Goal: Find specific page/section

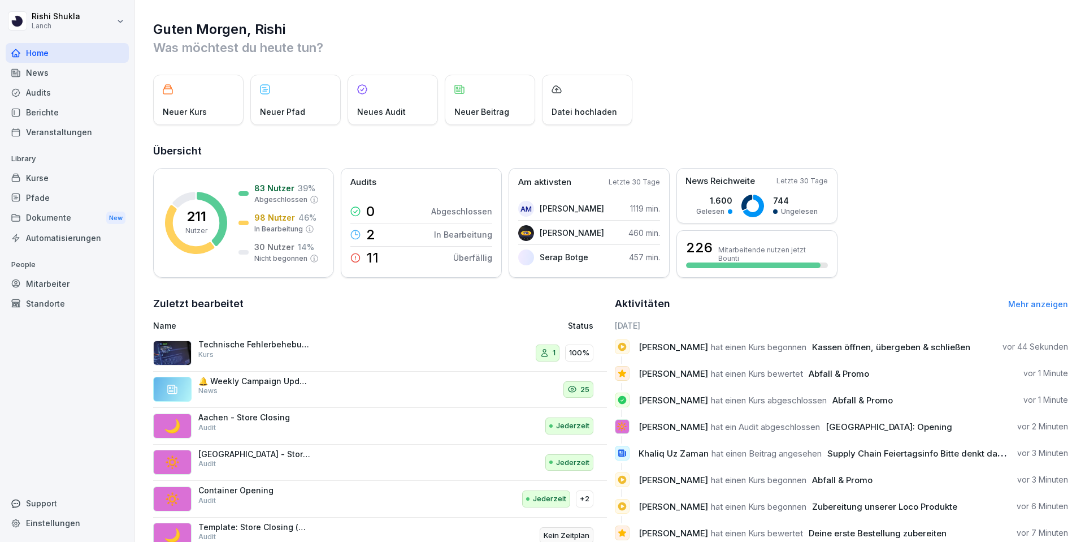
click at [53, 284] on div "Mitarbeiter" at bounding box center [67, 284] width 123 height 20
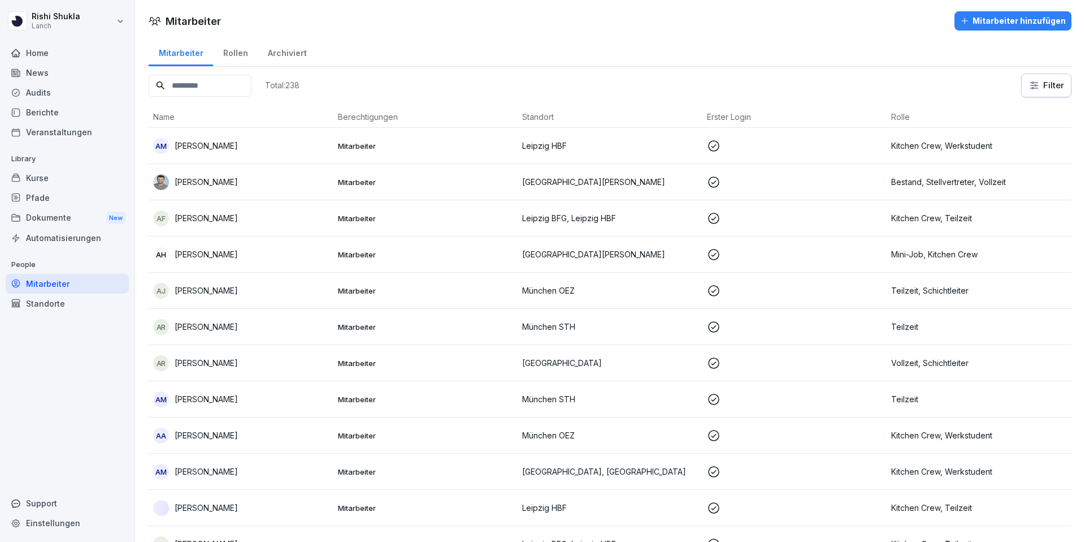
click at [46, 300] on div "Standorte" at bounding box center [67, 303] width 123 height 20
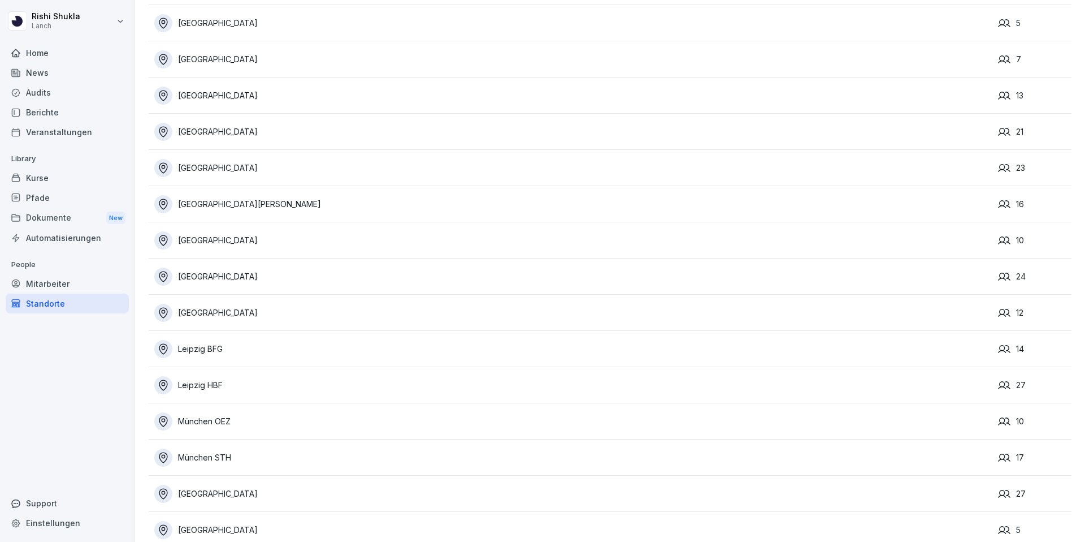
scroll to position [126, 0]
click at [345, 283] on div "[GEOGRAPHIC_DATA]" at bounding box center [573, 277] width 838 height 18
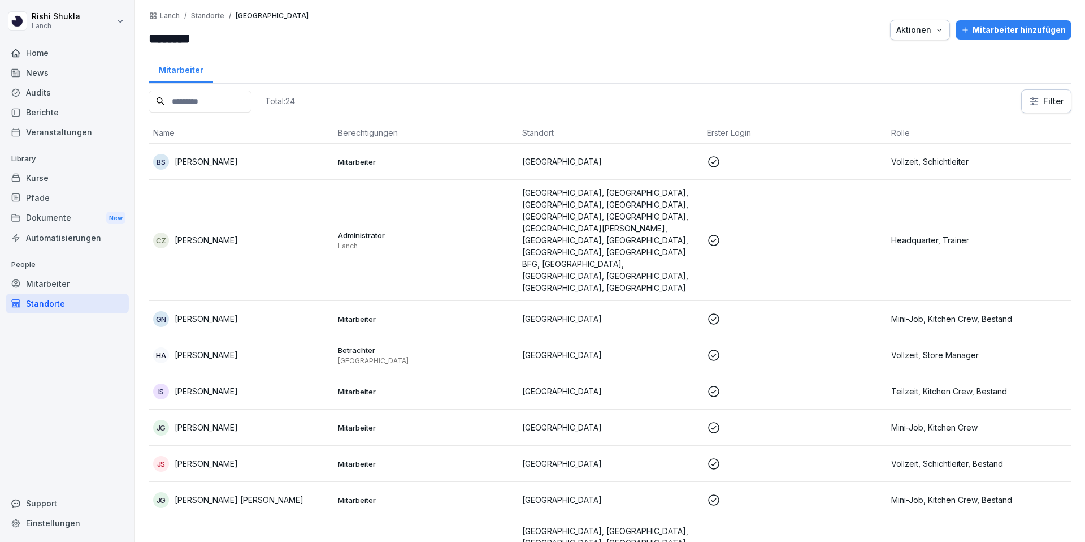
click at [213, 103] on input at bounding box center [200, 101] width 103 height 22
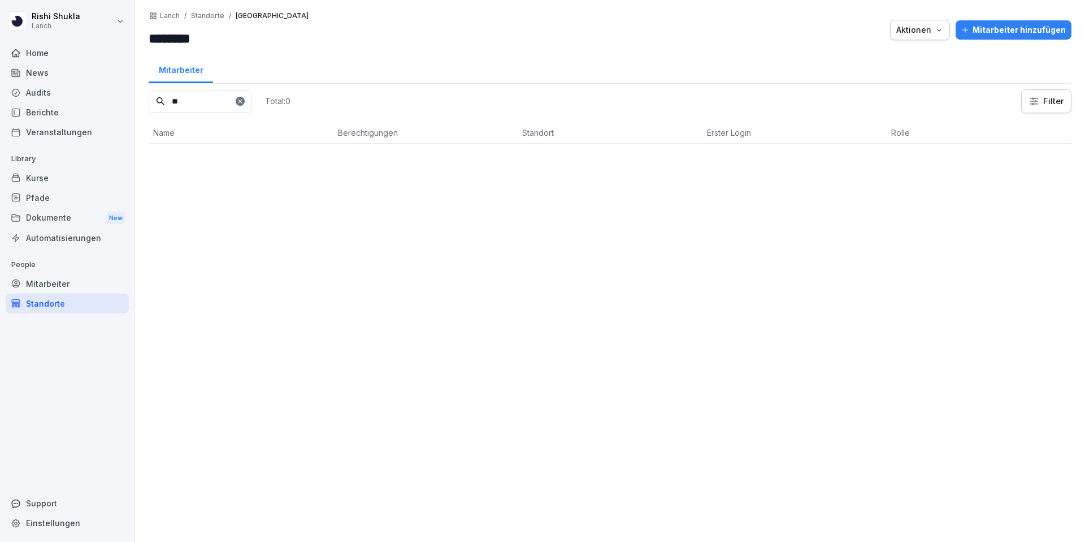
type input "*"
type input "******"
click at [244, 98] on icon at bounding box center [240, 101] width 7 height 7
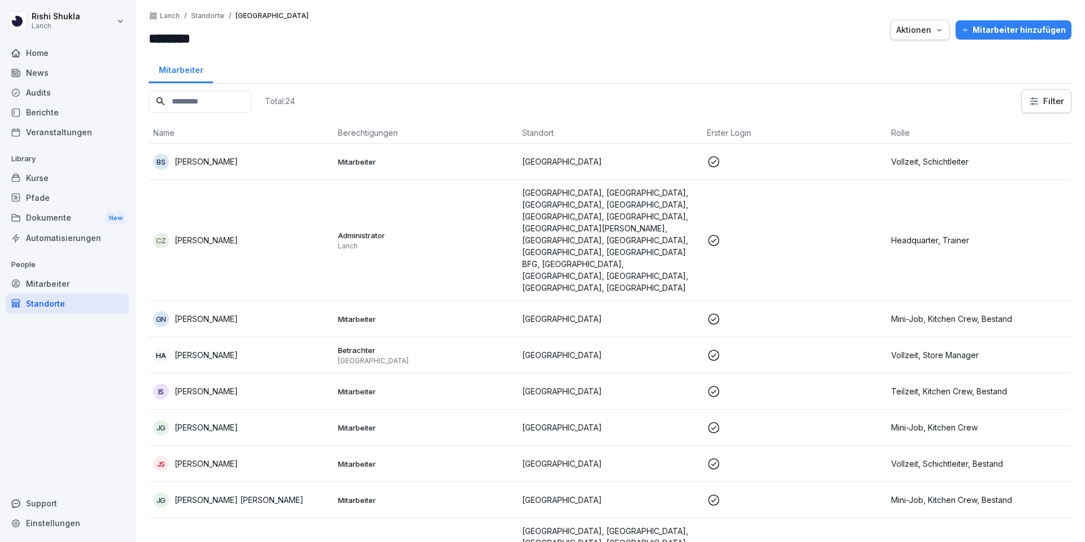
click at [47, 299] on div "Standorte" at bounding box center [67, 303] width 123 height 20
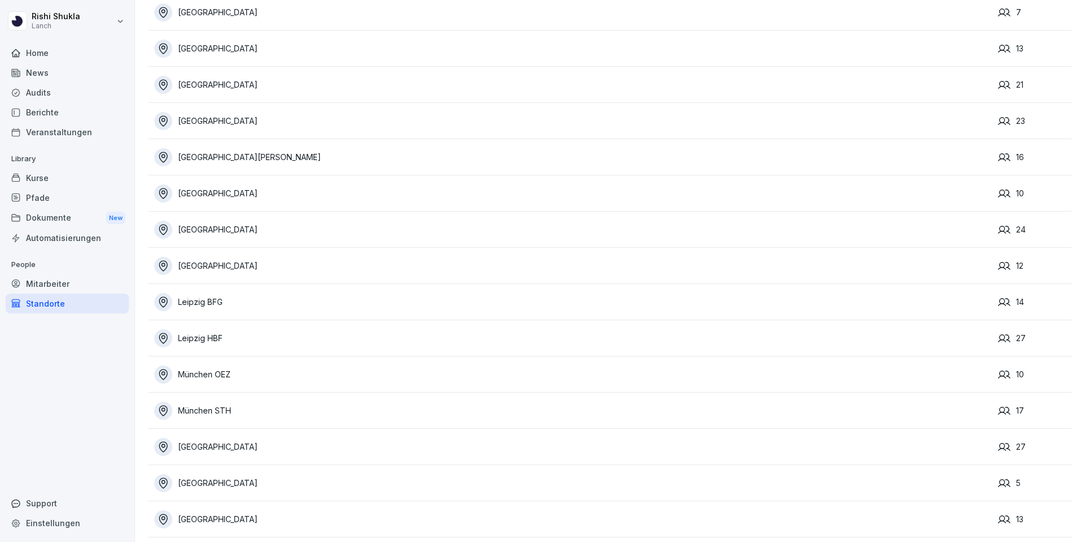
scroll to position [178, 0]
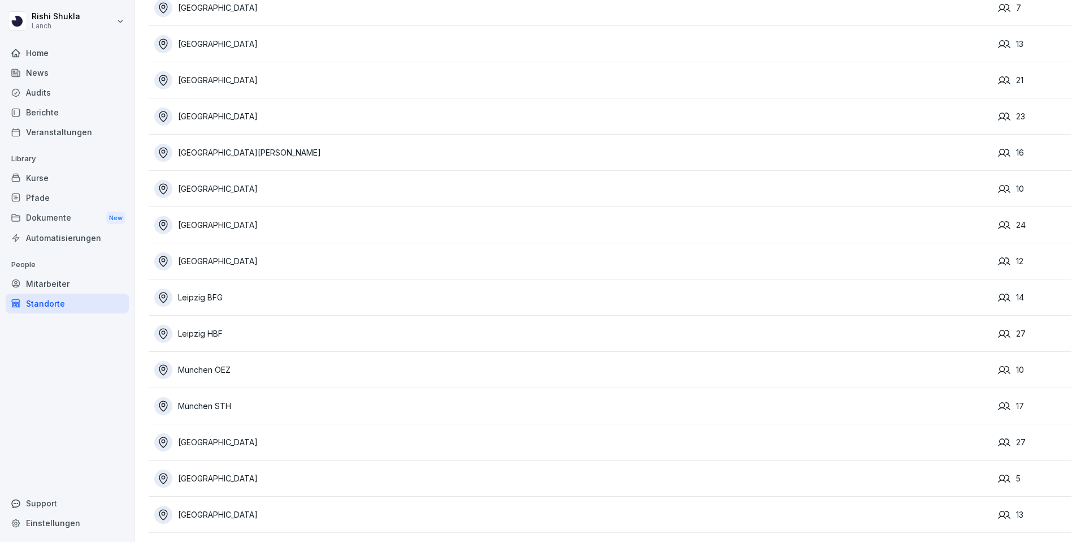
click at [215, 435] on div "[GEOGRAPHIC_DATA]" at bounding box center [573, 442] width 838 height 18
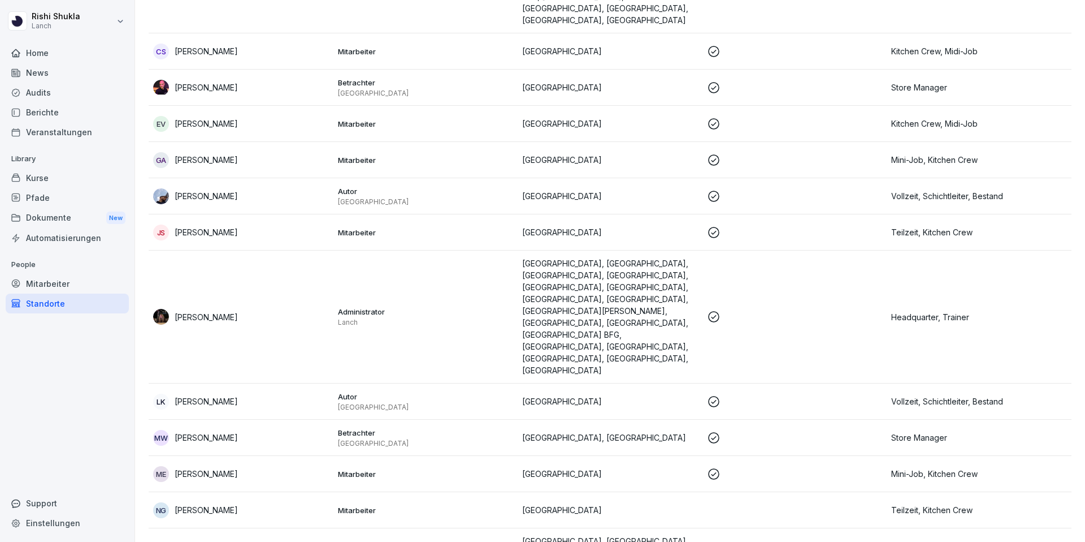
scroll to position [266, 0]
